Goal: Find specific page/section: Find specific page/section

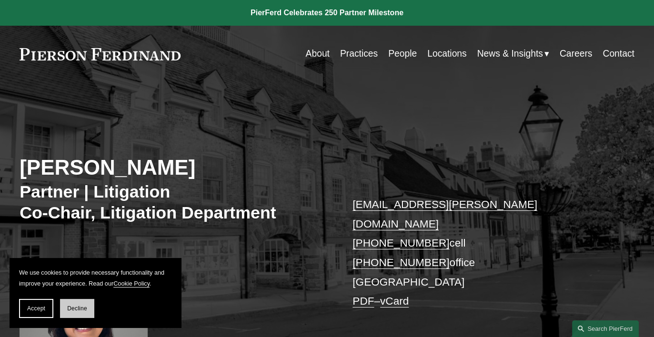
click at [69, 310] on span "Decline" at bounding box center [77, 308] width 20 height 7
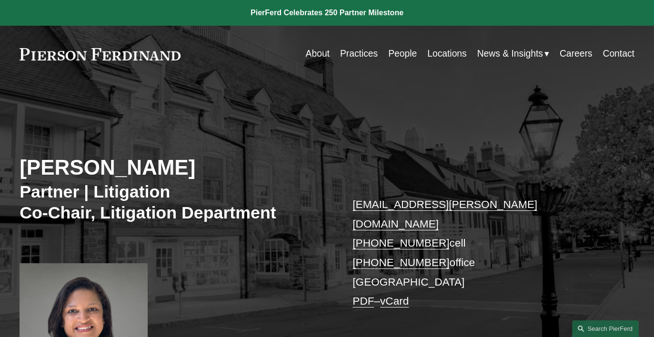
click at [444, 55] on link "Locations" at bounding box center [447, 54] width 40 height 19
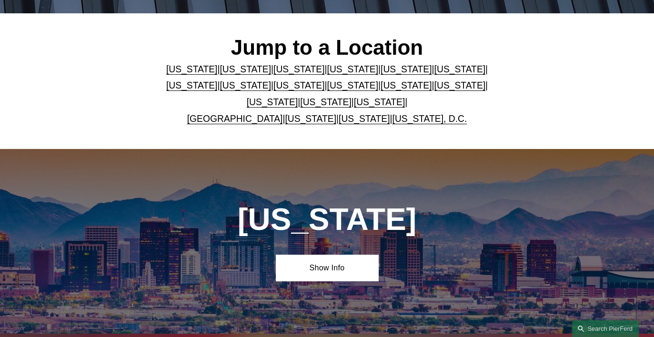
scroll to position [143, 0]
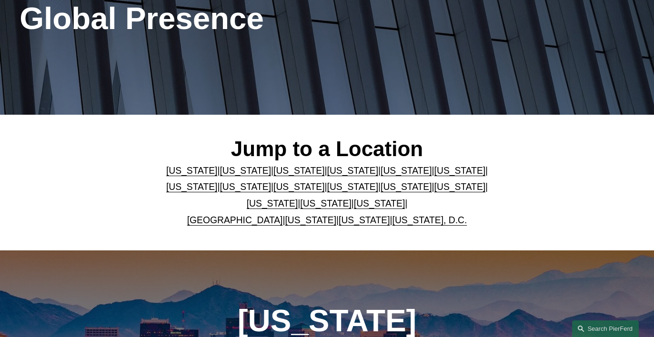
click at [327, 191] on link "[US_STATE]" at bounding box center [352, 187] width 51 height 10
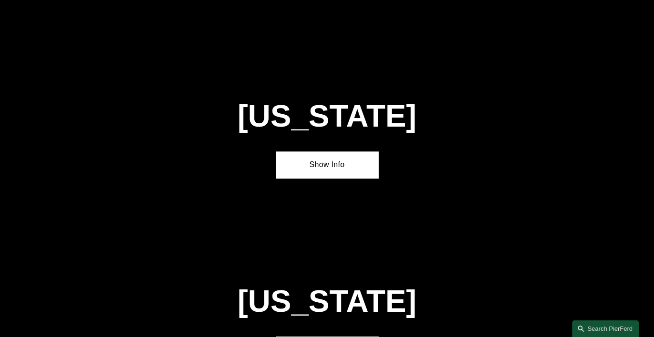
scroll to position [2080, 0]
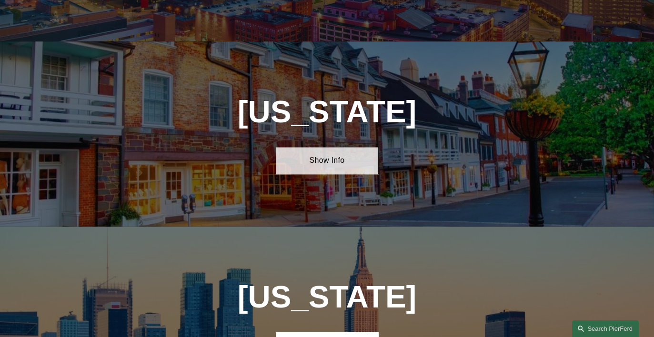
click at [332, 147] on link "Show Info" at bounding box center [327, 160] width 102 height 26
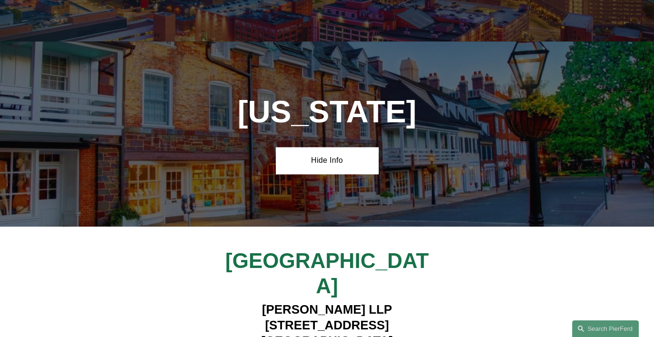
drag, startPoint x: 359, startPoint y: 242, endPoint x: 262, endPoint y: 244, distance: 96.2
click at [262, 302] on h4 "Pierson Ferdinand LLP 100 Overlook Center, 2nd Floor Princeton, NJ 08540" at bounding box center [327, 325] width 256 height 47
copy h4 "Pierson Ferdinand LLP"
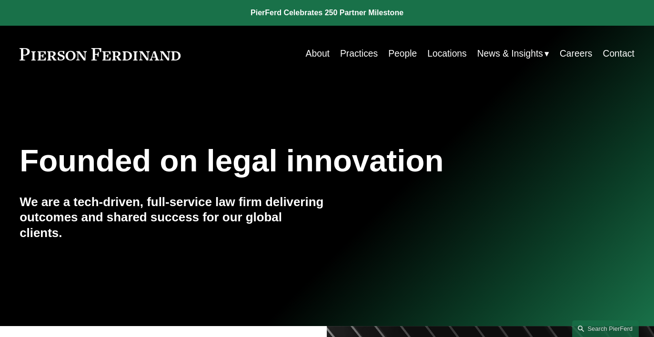
click at [450, 56] on link "Locations" at bounding box center [447, 54] width 40 height 19
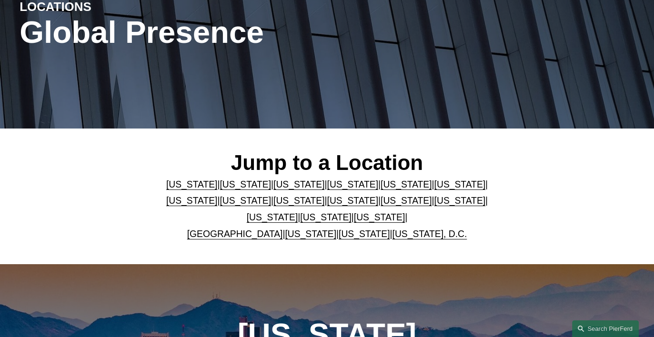
scroll to position [143, 0]
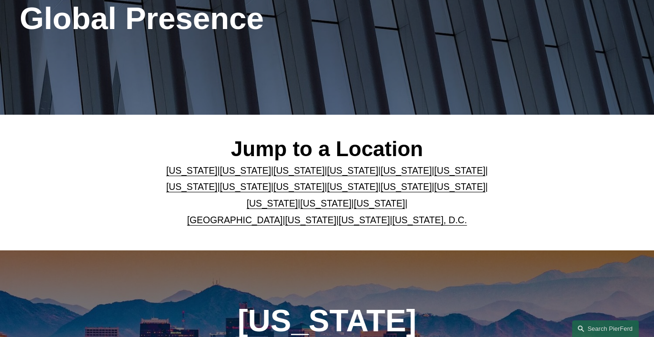
click at [327, 189] on link "[US_STATE]" at bounding box center [352, 187] width 51 height 10
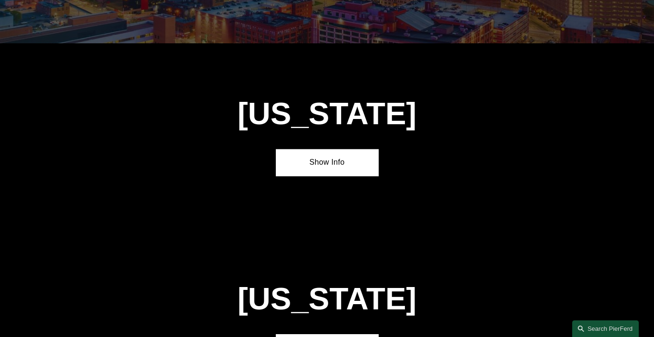
scroll to position [2080, 0]
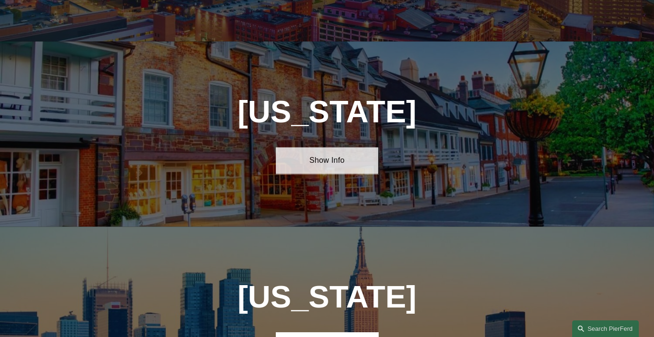
click at [322, 147] on link "Show Info" at bounding box center [327, 160] width 102 height 26
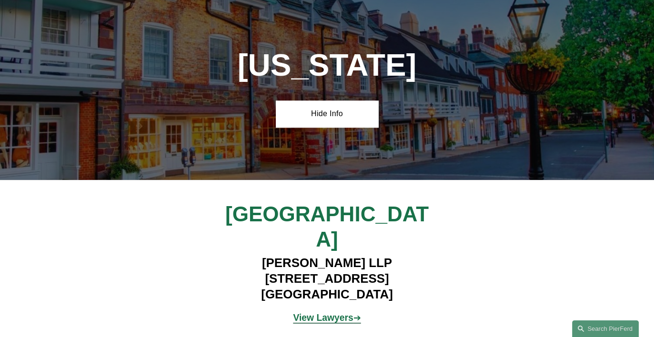
scroll to position [2175, 0]
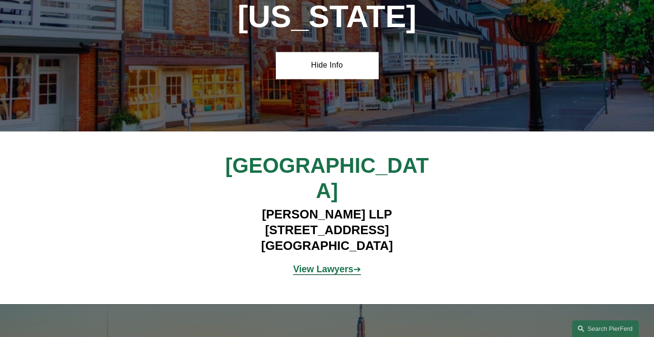
click at [326, 264] on strong "View Lawyers" at bounding box center [323, 269] width 60 height 10
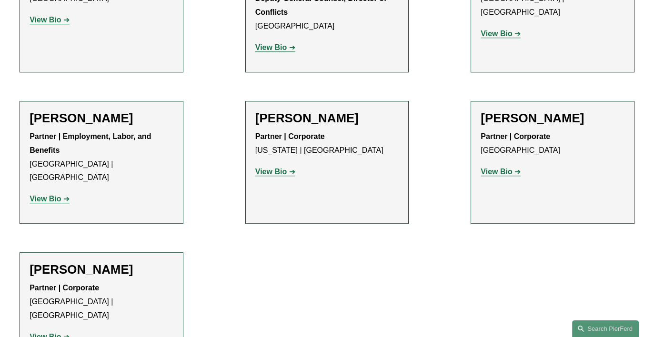
scroll to position [1619, 0]
